Goal: Task Accomplishment & Management: Contribute content

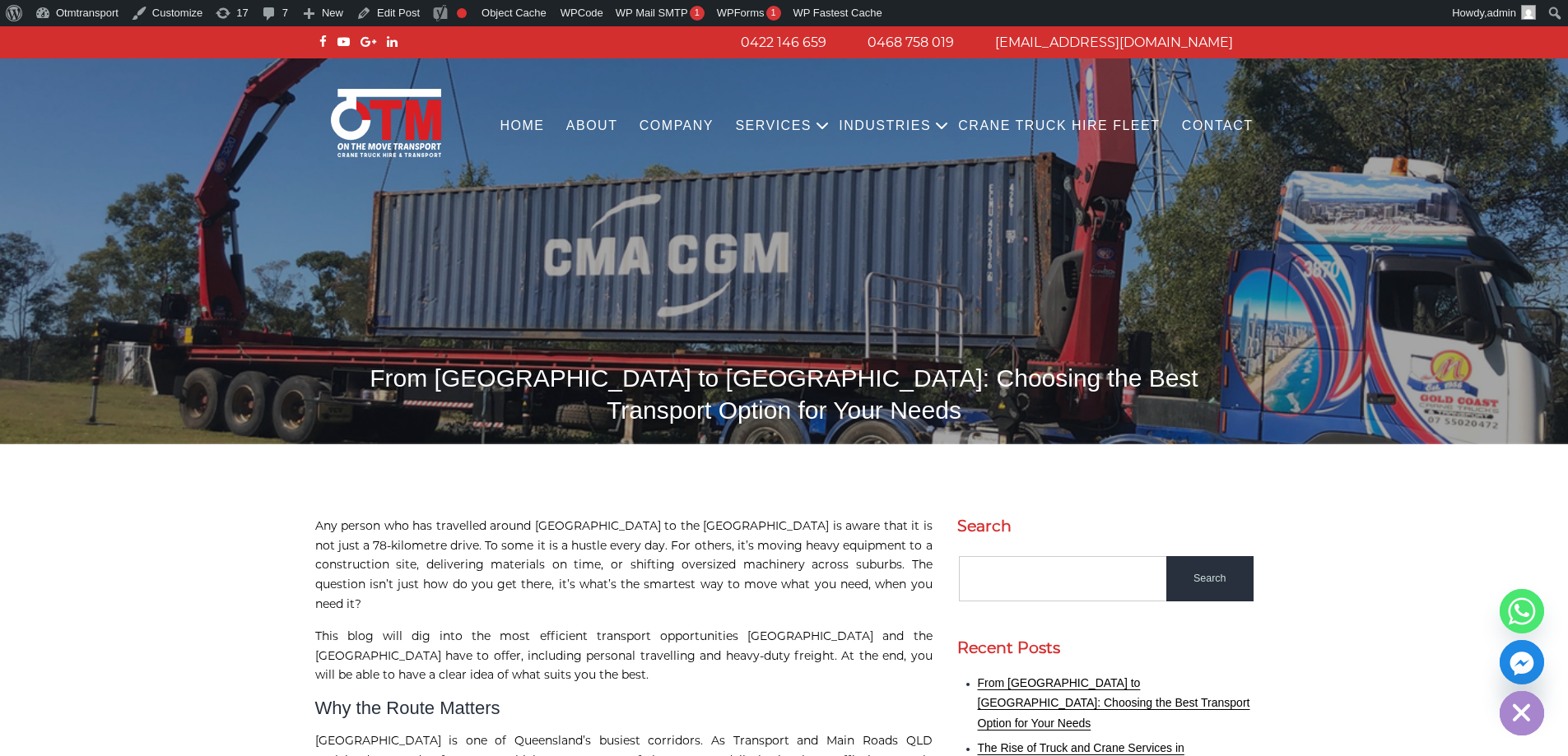
click at [579, 233] on img at bounding box center [784, 251] width 1568 height 386
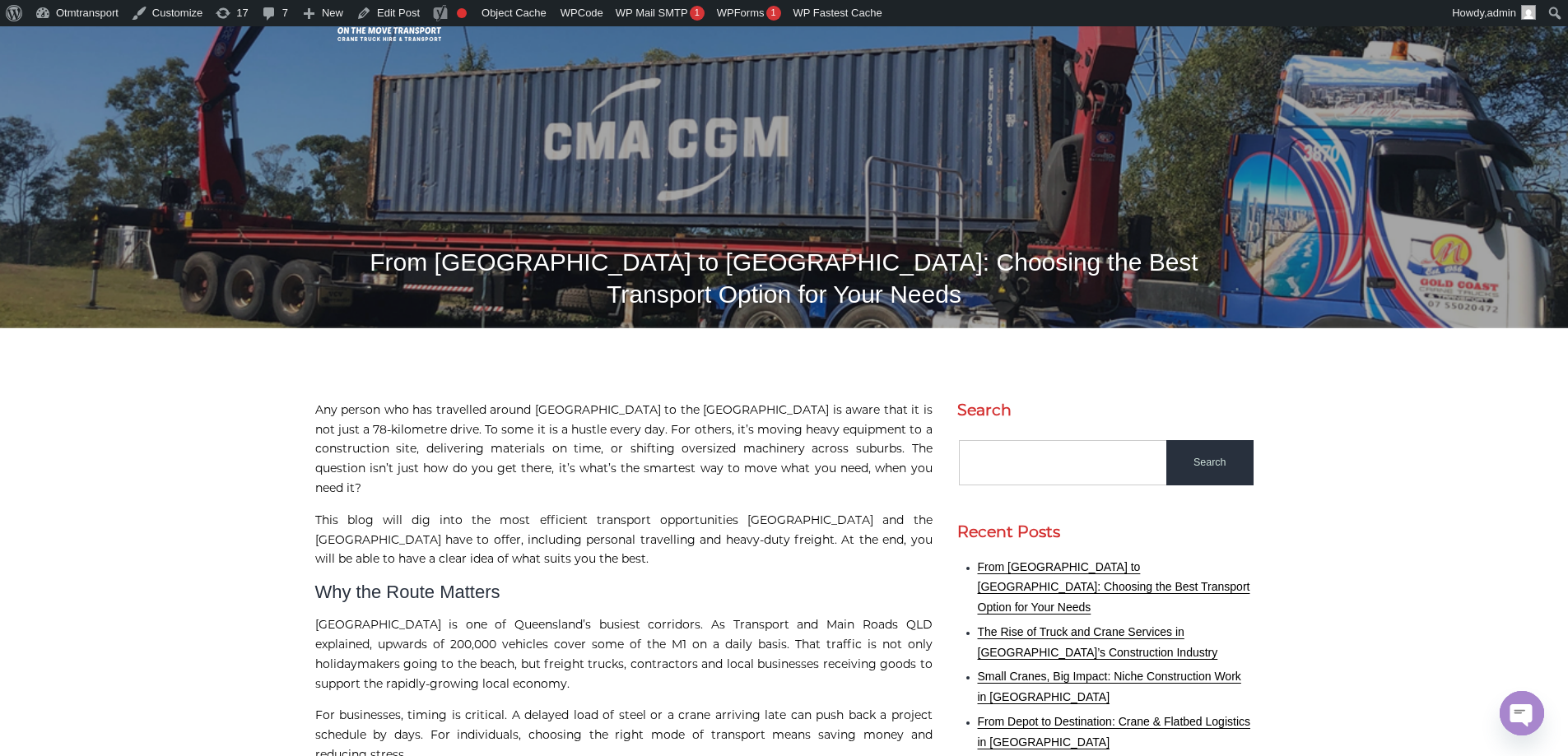
scroll to position [82, 0]
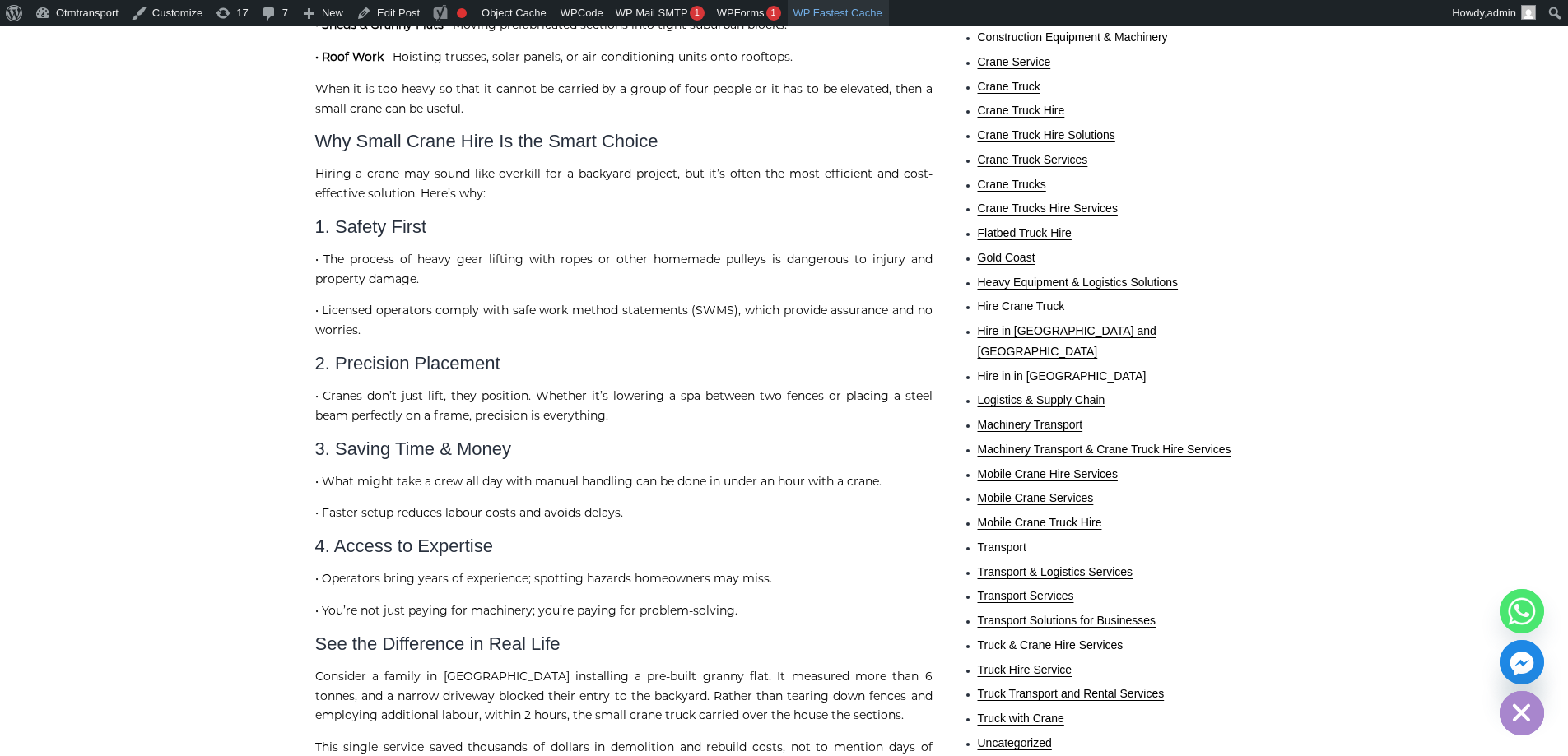
scroll to position [1152, 0]
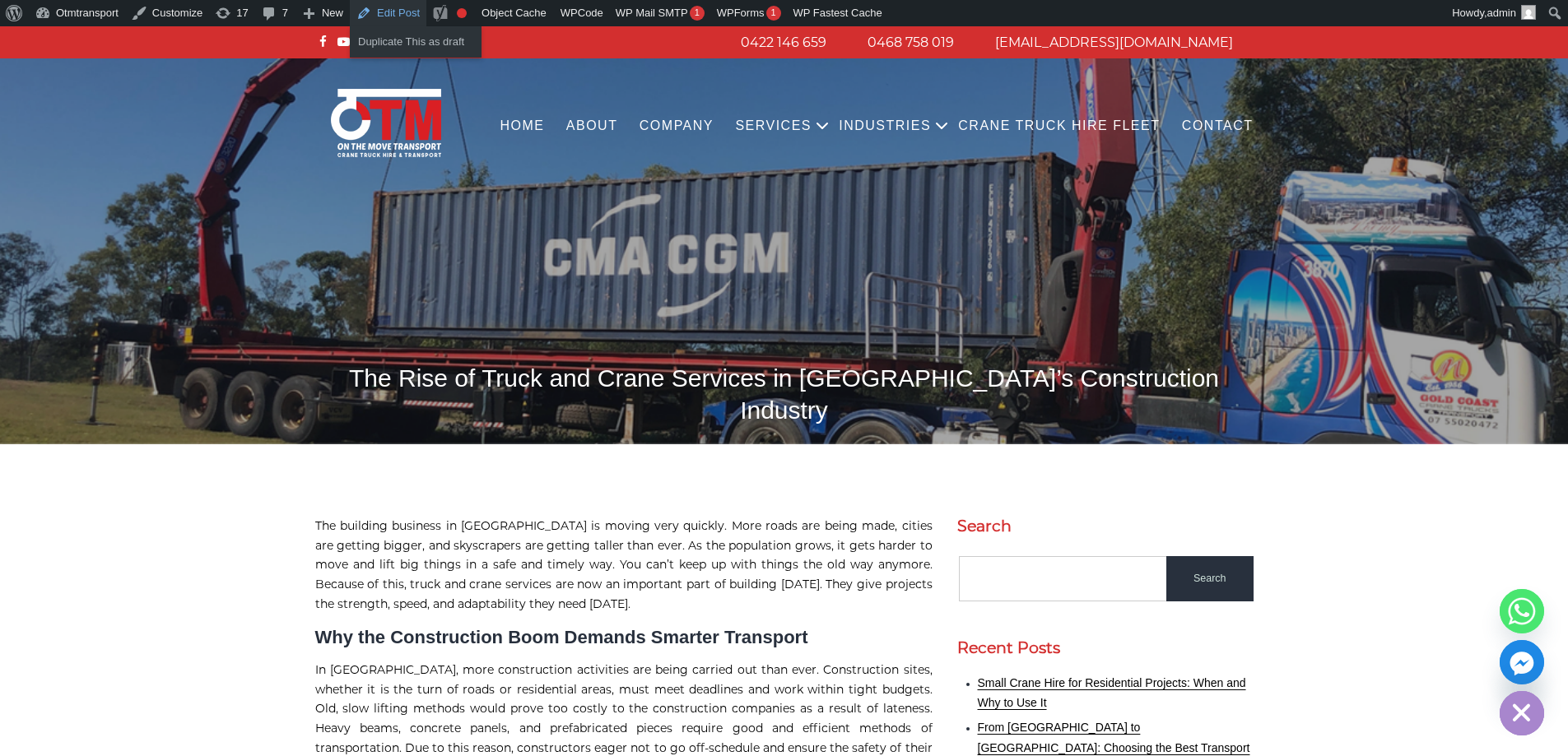
click at [369, 19] on link "Edit Post" at bounding box center [388, 13] width 77 height 26
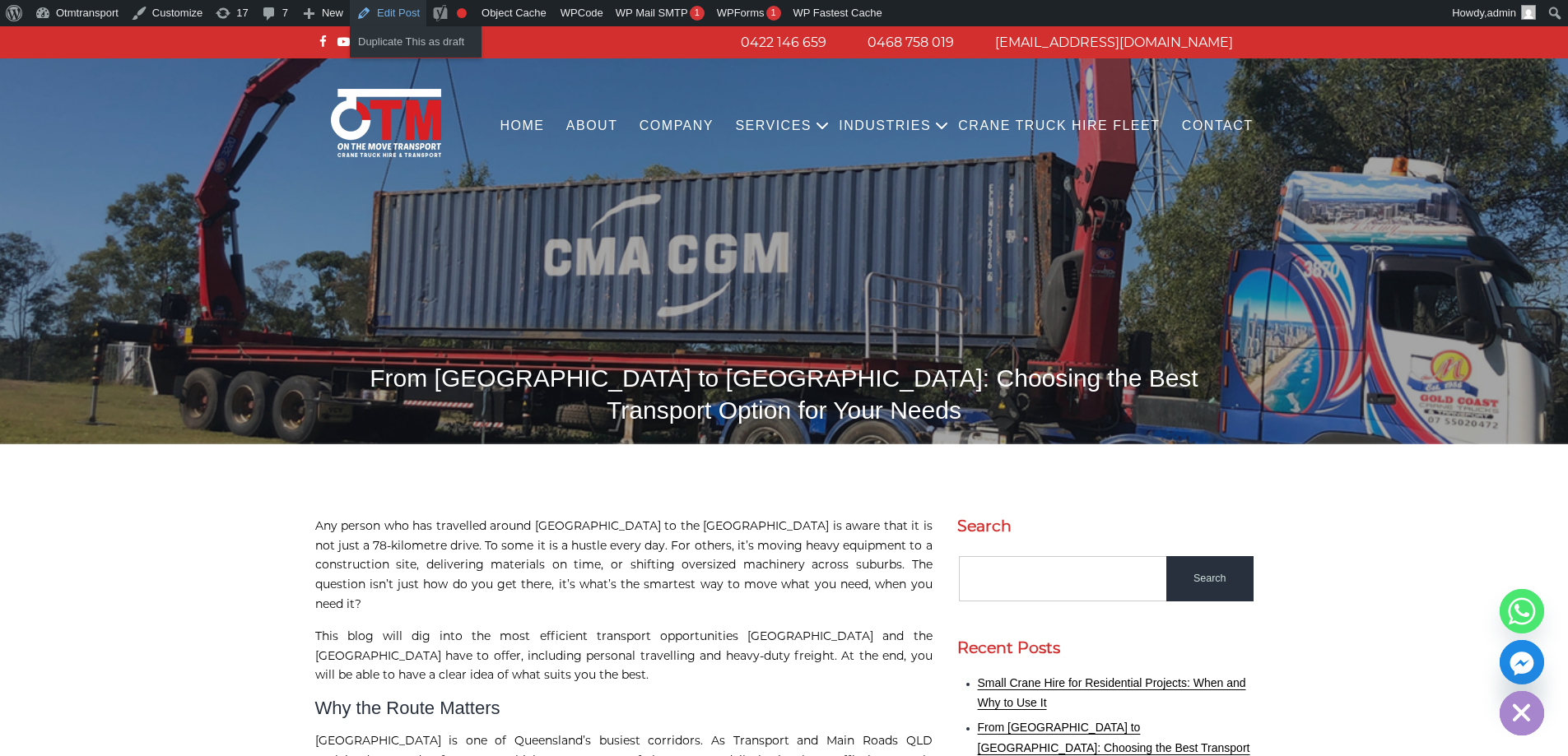
click at [401, 0] on link "Edit Post" at bounding box center [388, 13] width 77 height 26
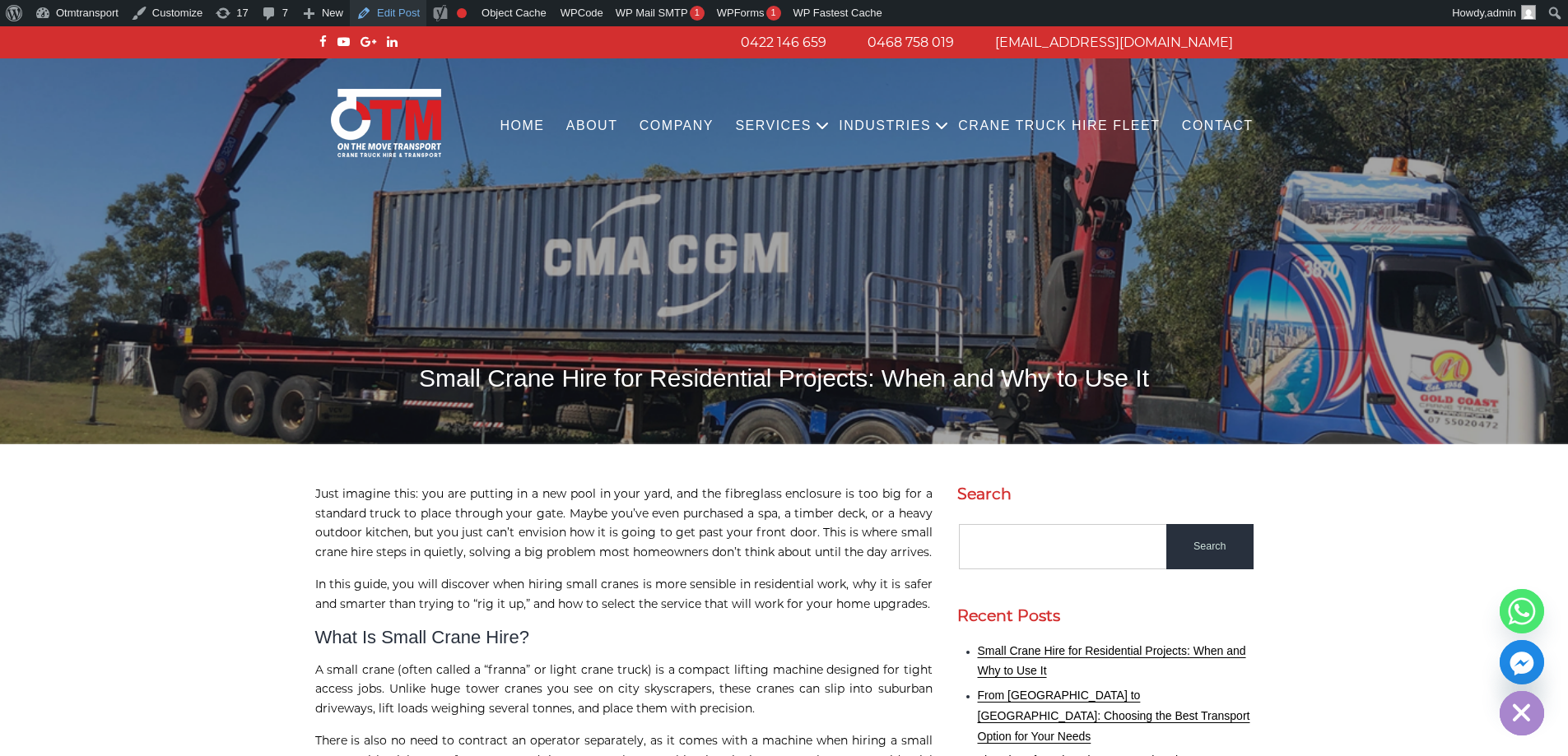
click at [394, 12] on link "Edit Post" at bounding box center [388, 13] width 77 height 26
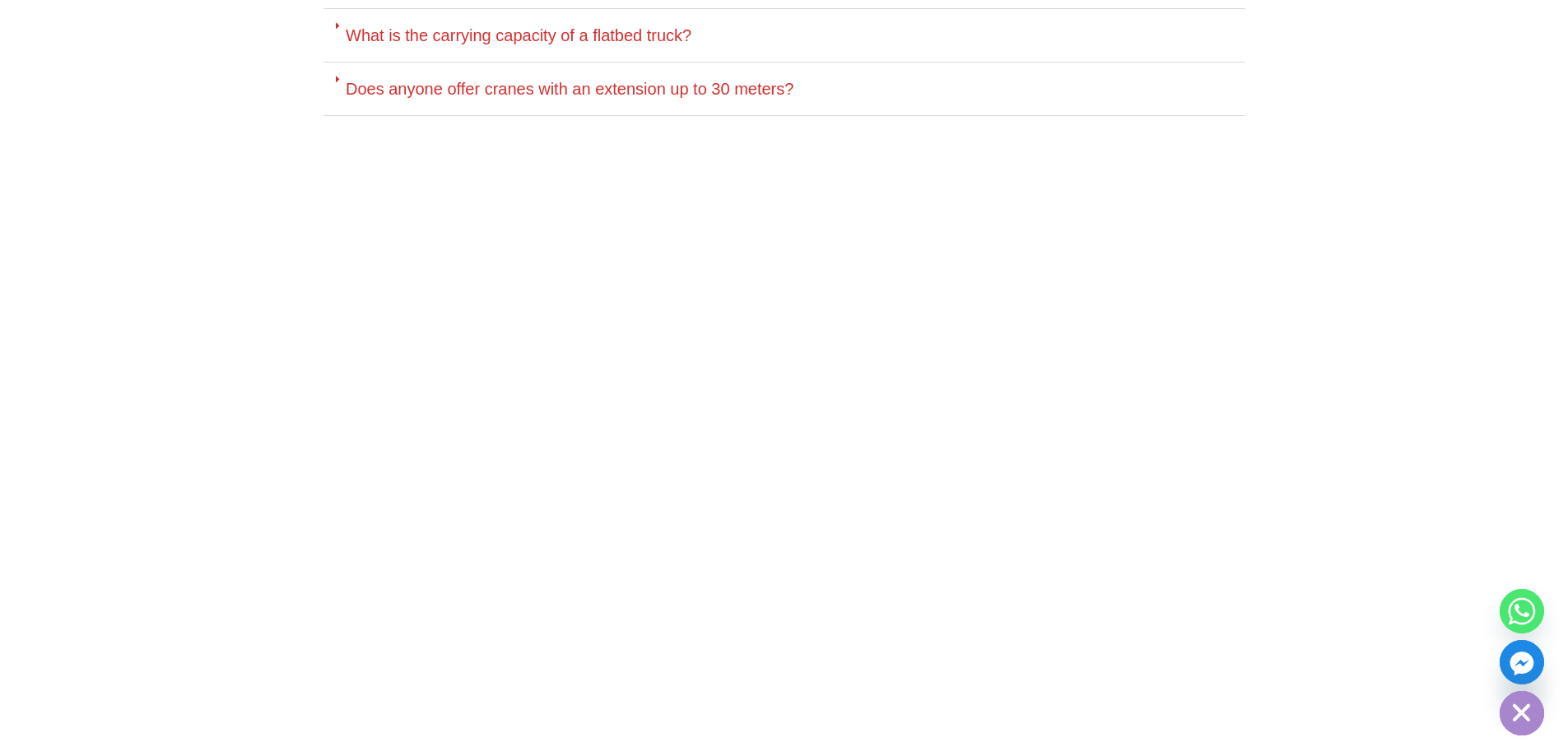
scroll to position [8046, 0]
